Goal: Find specific page/section: Find specific page/section

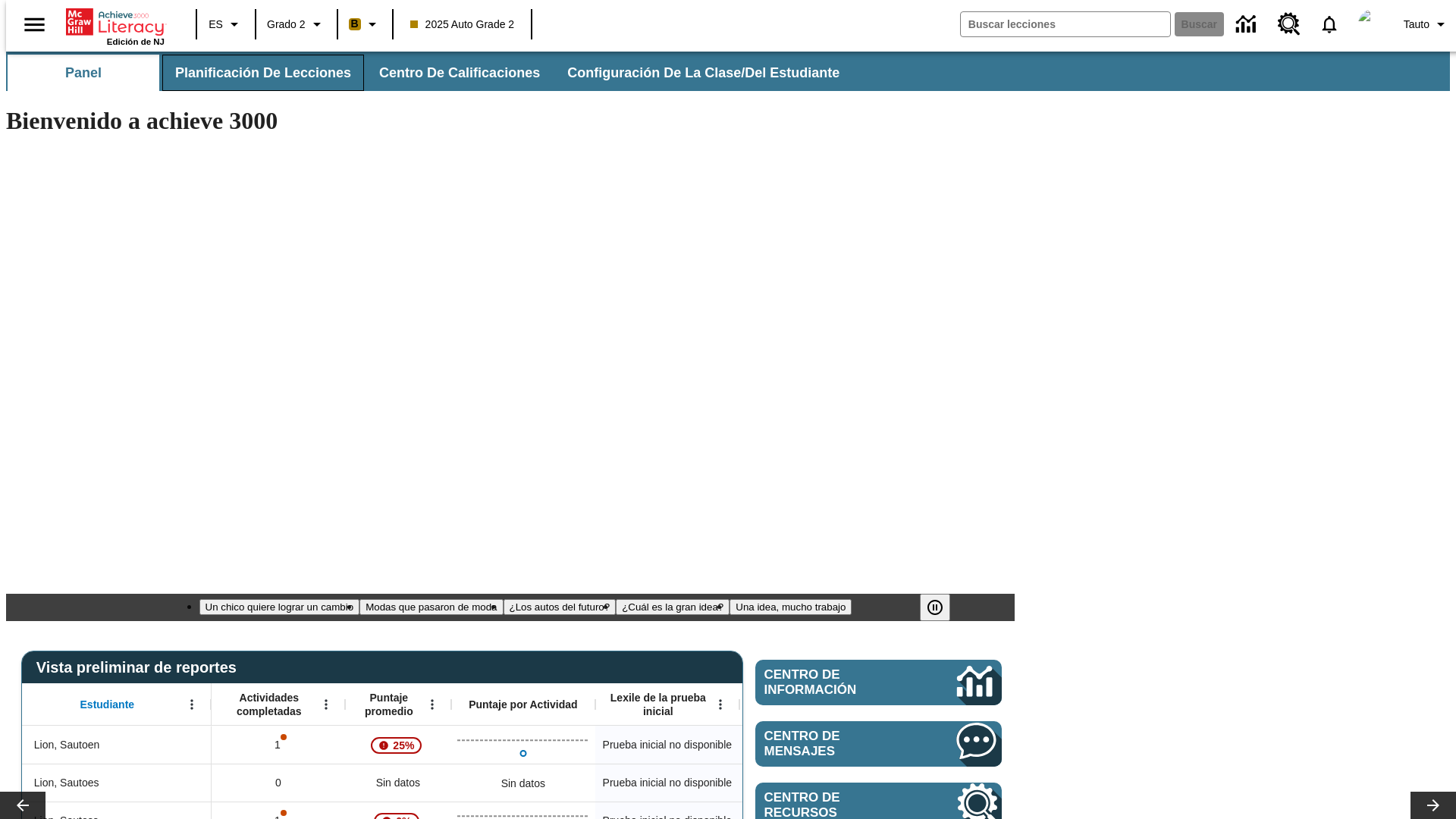
click at [254, 73] on span "Planificación de lecciones" at bounding box center [263, 73] width 176 height 18
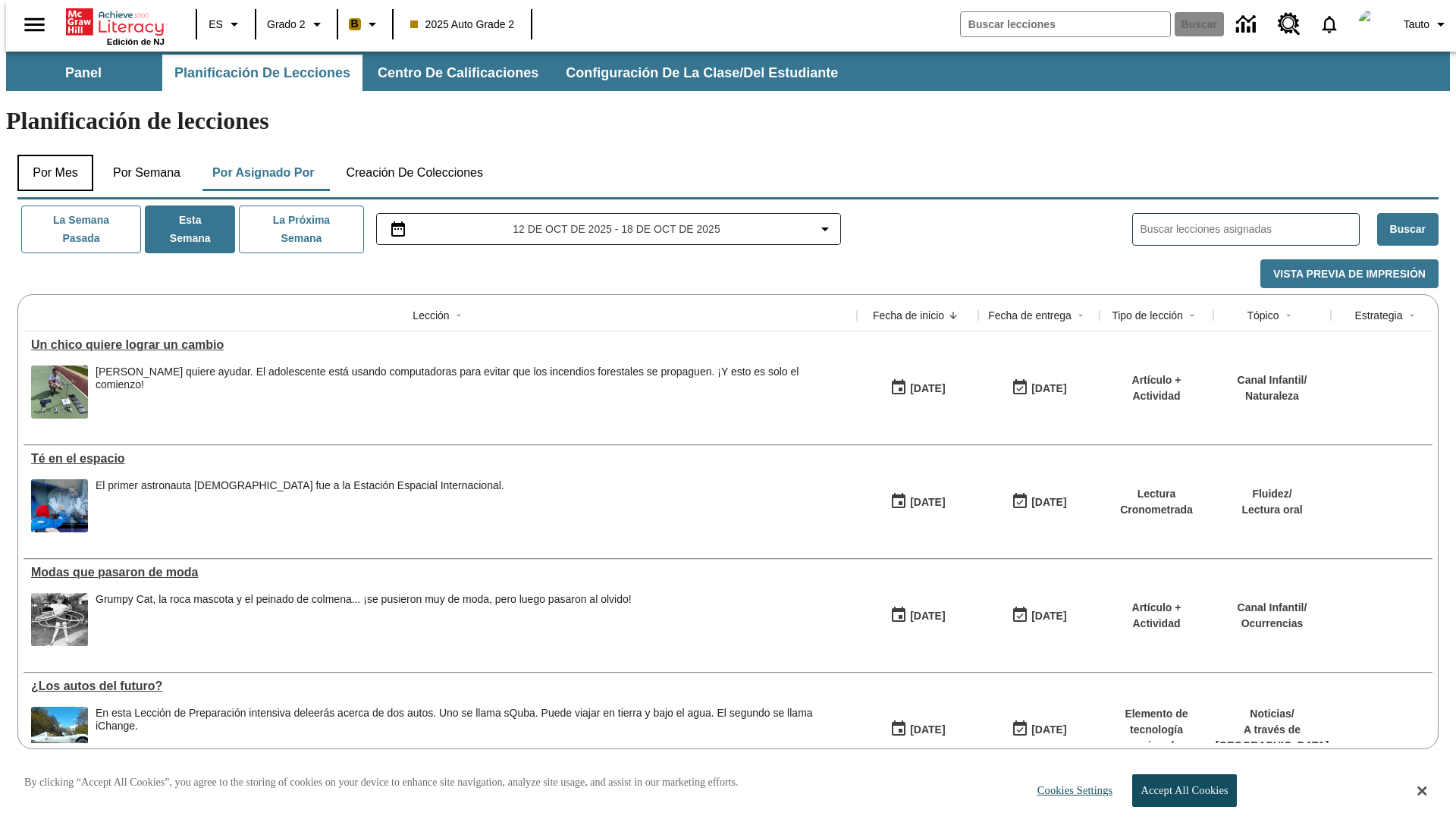
click at [49, 155] on button "Por mes" at bounding box center [55, 173] width 75 height 36
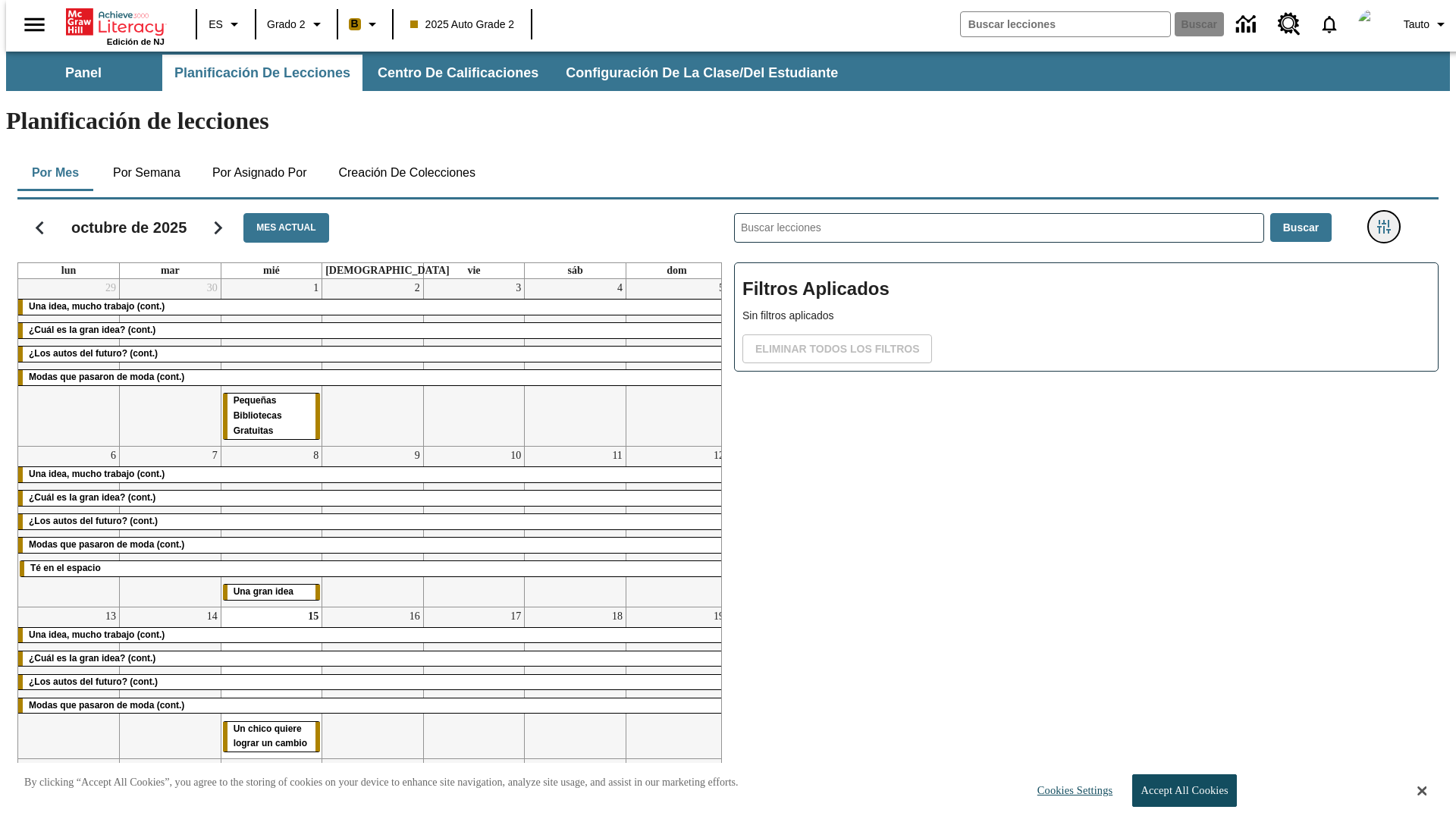
click at [1389, 220] on icon "Menú lateral de filtros" at bounding box center [1384, 227] width 14 height 14
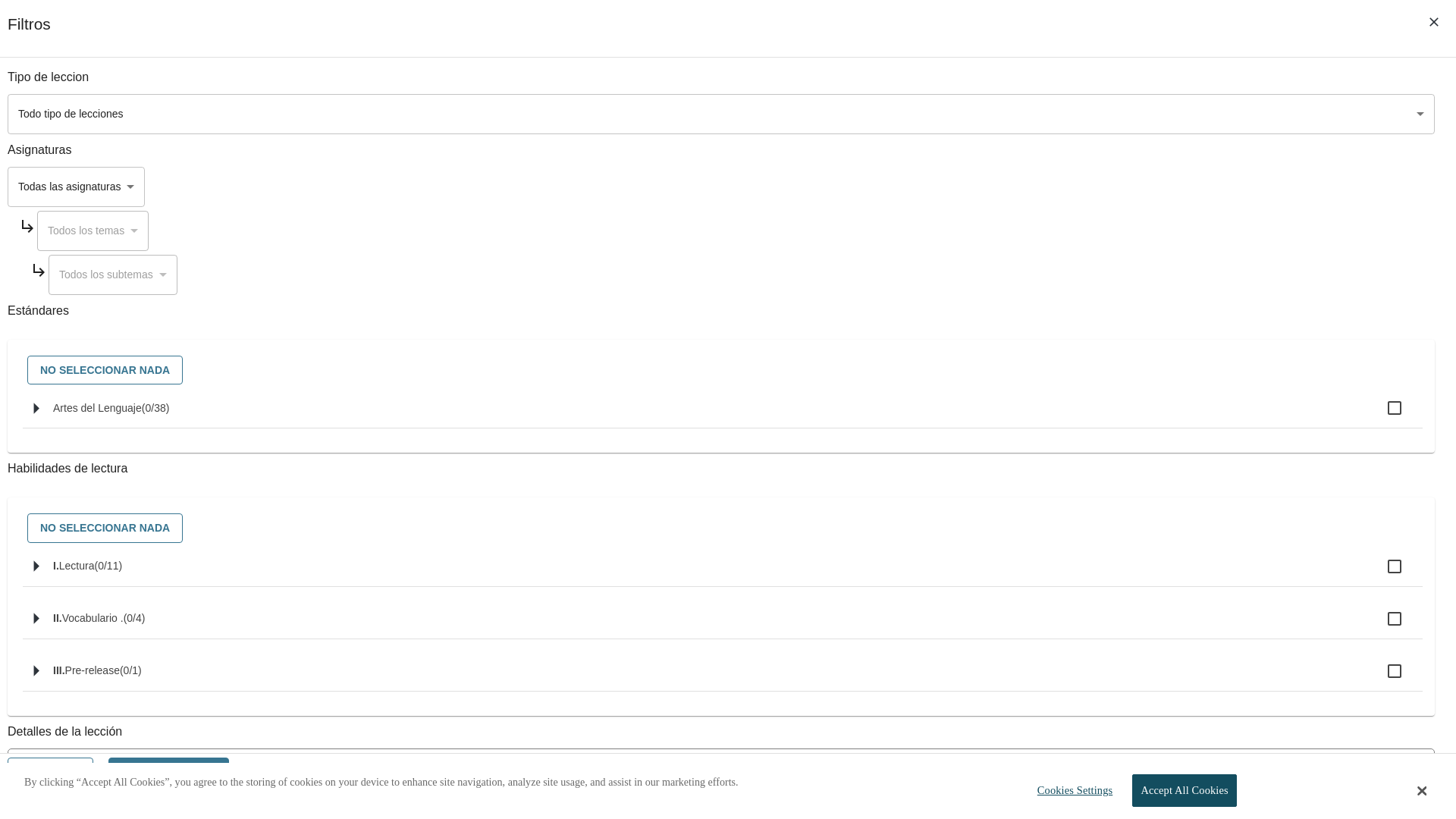
click at [1092, 114] on body "Saltar al contenido principal Edición de NJ ES Grado 2 B 2025 Auto Grade 2 Busc…" at bounding box center [728, 455] width 1444 height 808
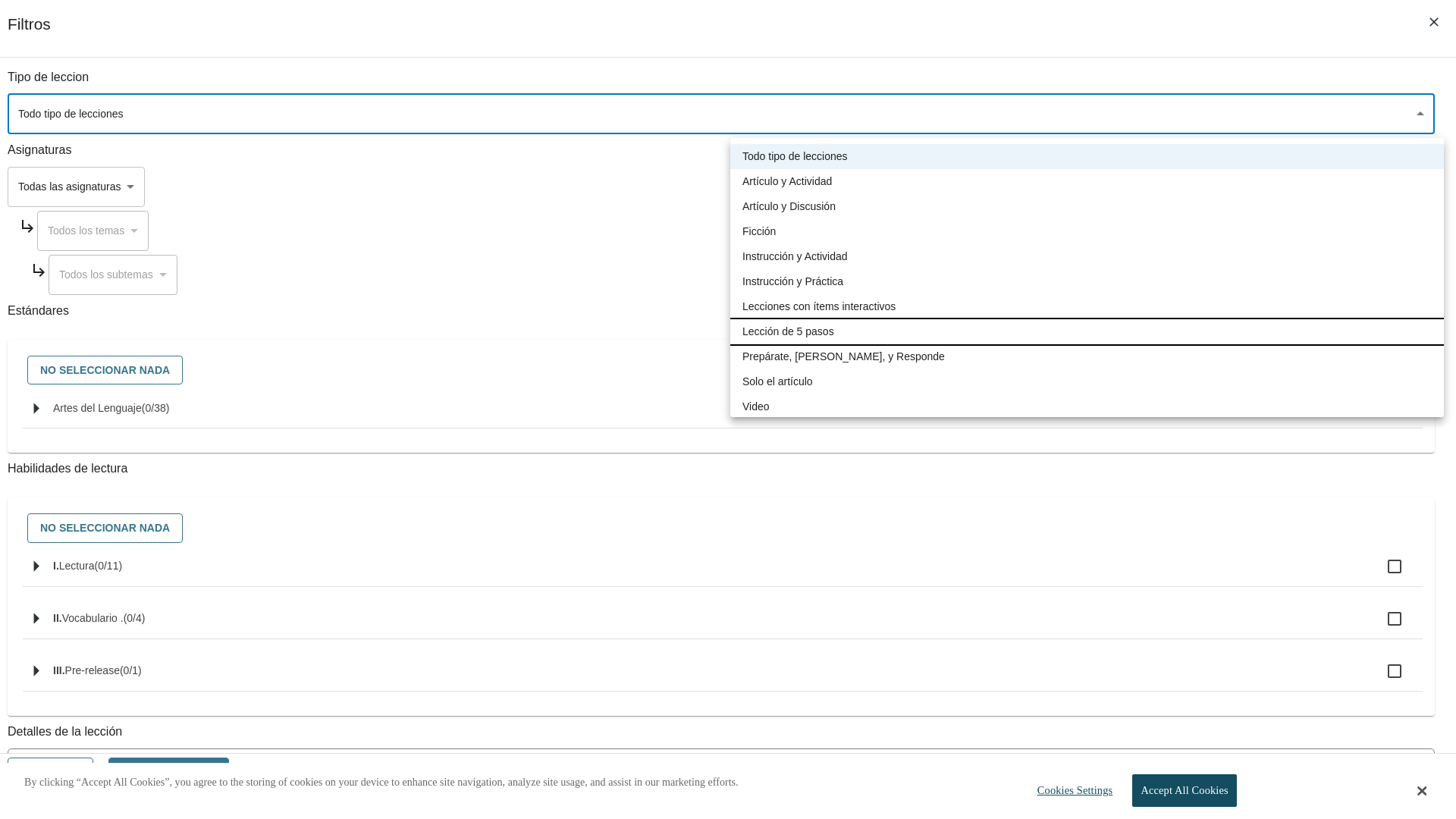
click at [1087, 331] on li "Lección de 5 pasos" at bounding box center [1087, 331] width 713 height 25
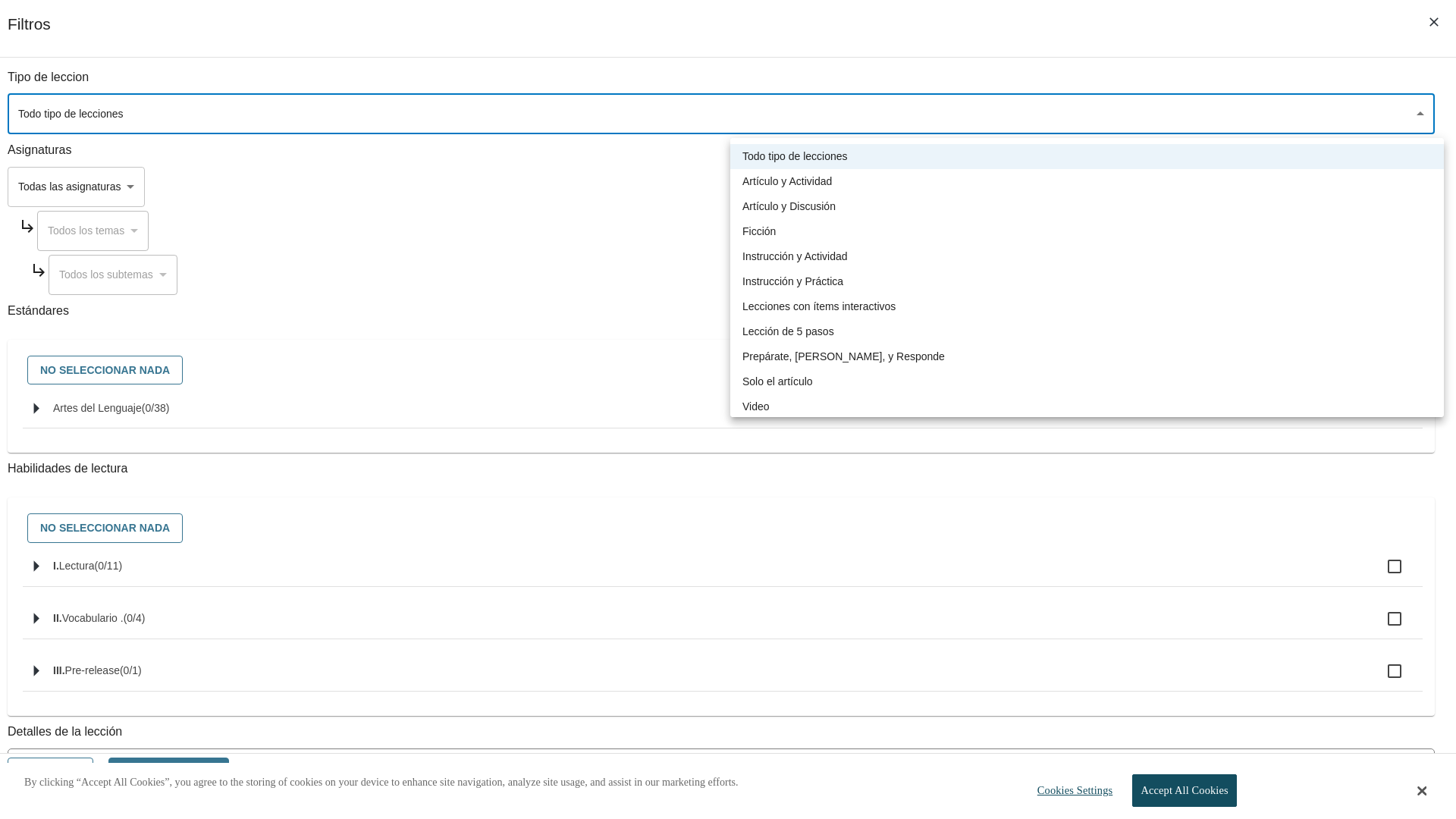
type input "1"
